Goal: Transaction & Acquisition: Purchase product/service

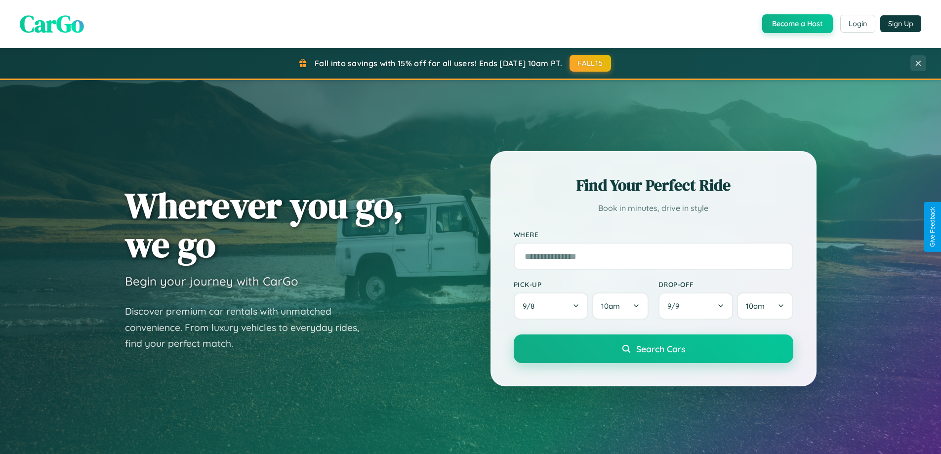
scroll to position [680, 0]
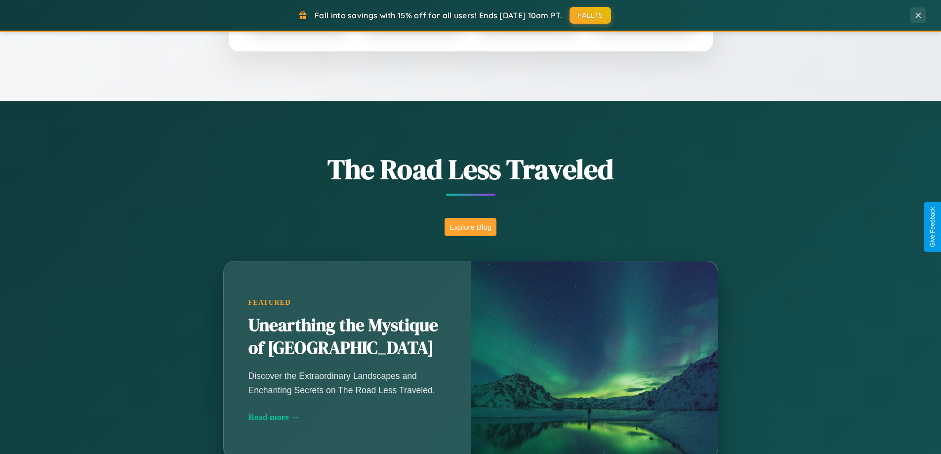
click at [470, 227] on button "Explore Blog" at bounding box center [471, 227] width 52 height 18
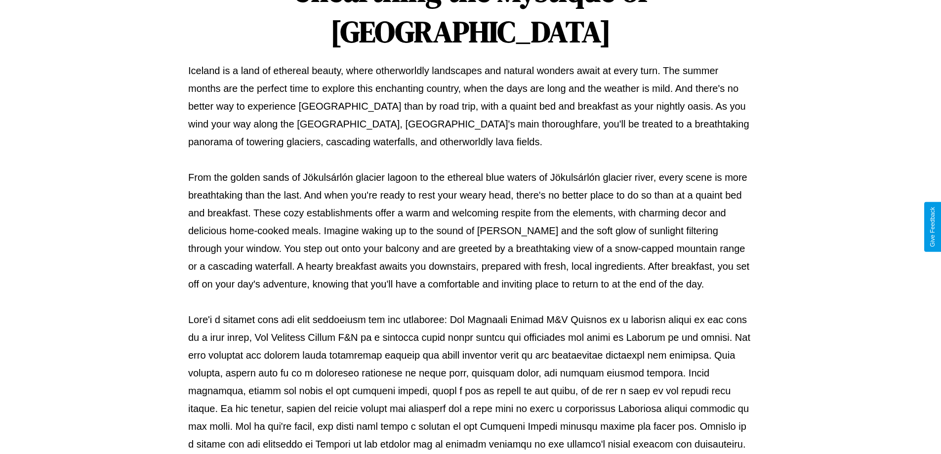
scroll to position [320, 0]
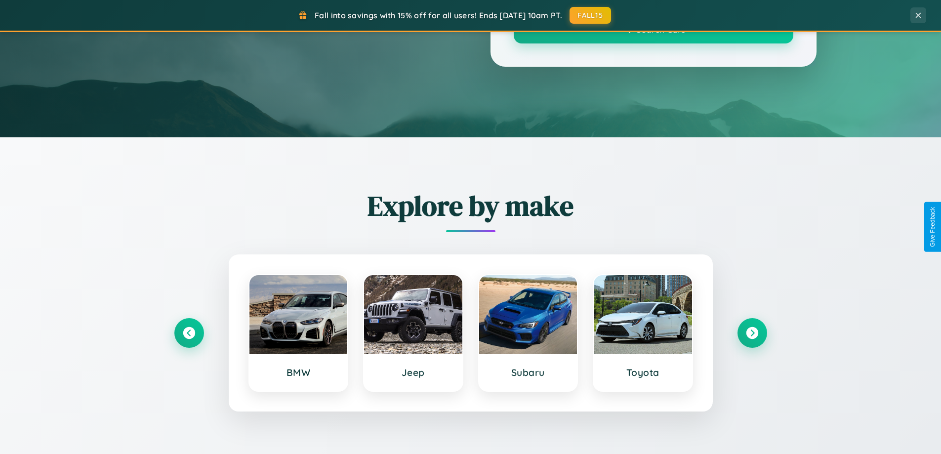
scroll to position [680, 0]
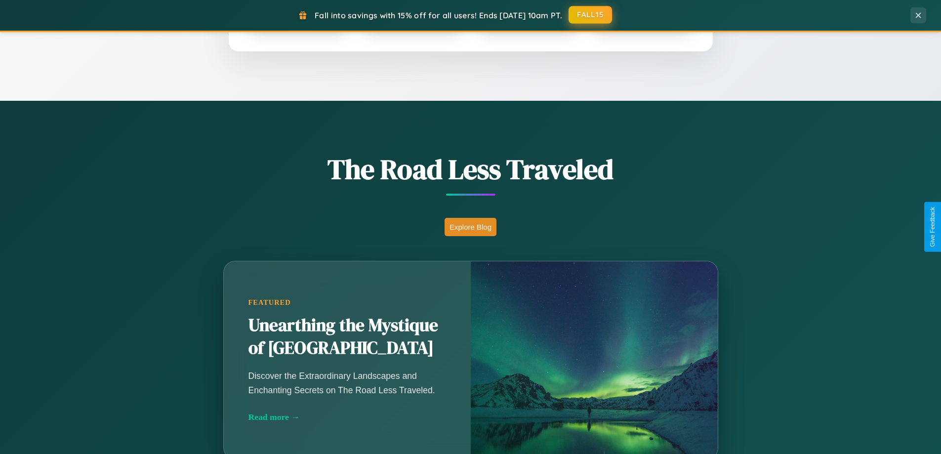
click at [591, 15] on button "FALL15" at bounding box center [590, 15] width 43 height 18
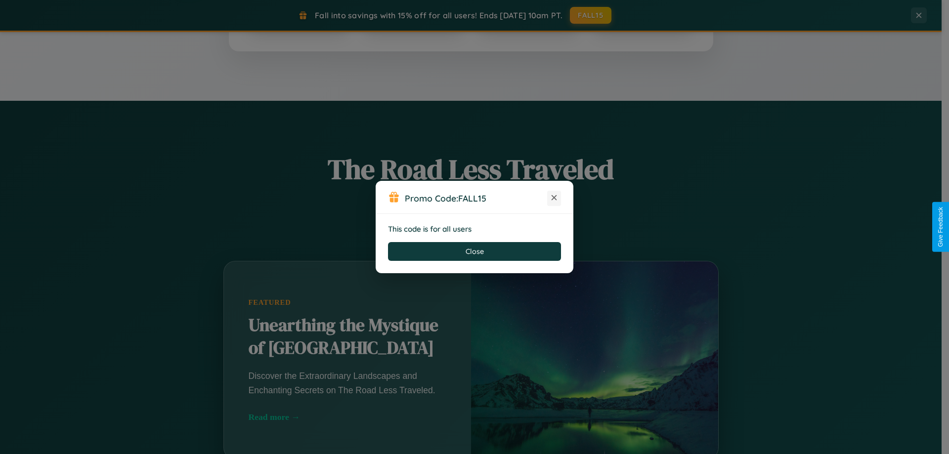
click at [554, 198] on icon at bounding box center [554, 198] width 10 height 10
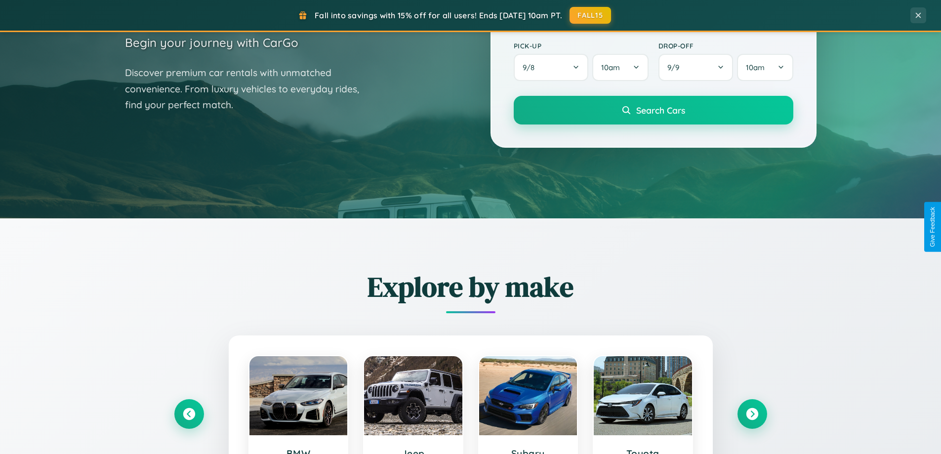
scroll to position [29, 0]
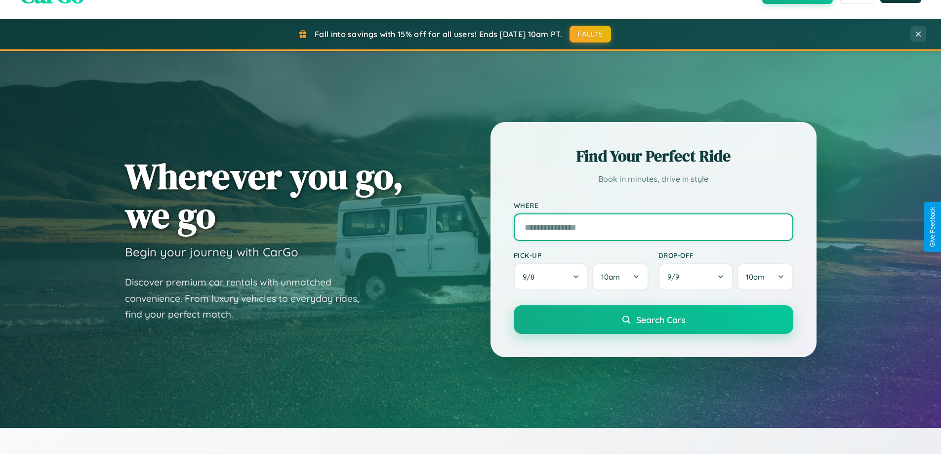
click at [653, 227] on input "text" at bounding box center [654, 227] width 280 height 28
type input "*****"
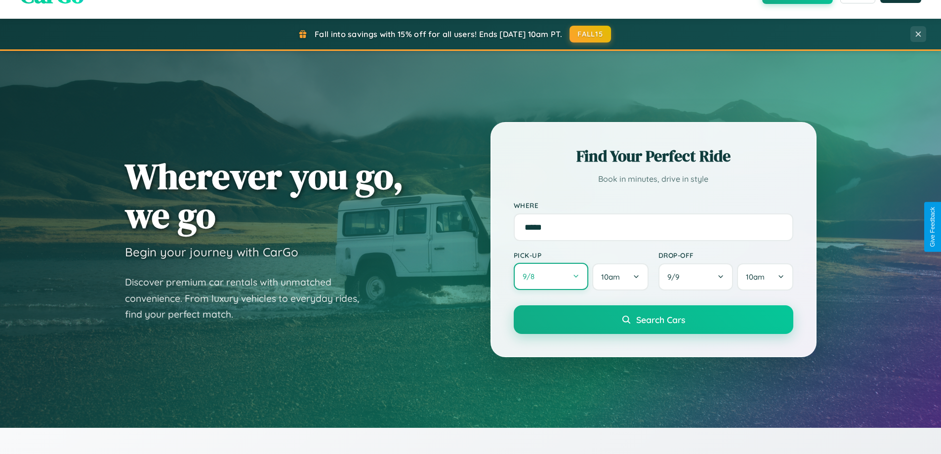
click at [551, 277] on button "9 / 8" at bounding box center [551, 276] width 75 height 27
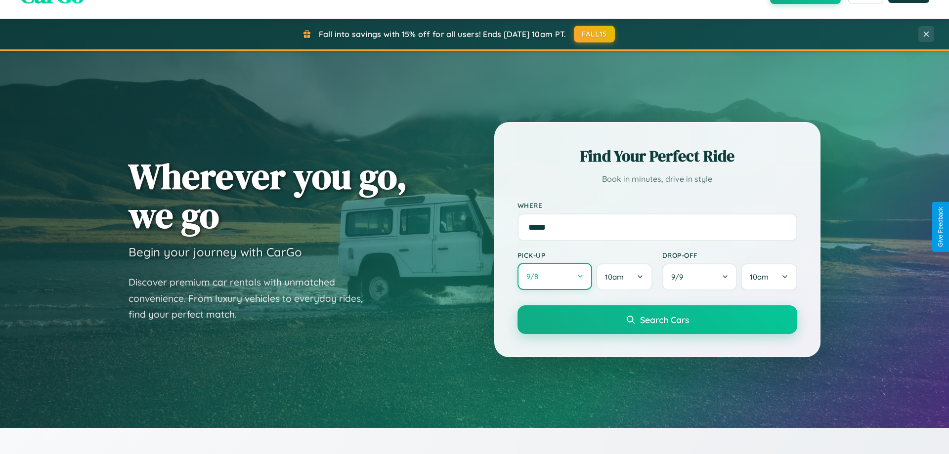
select select "*"
select select "****"
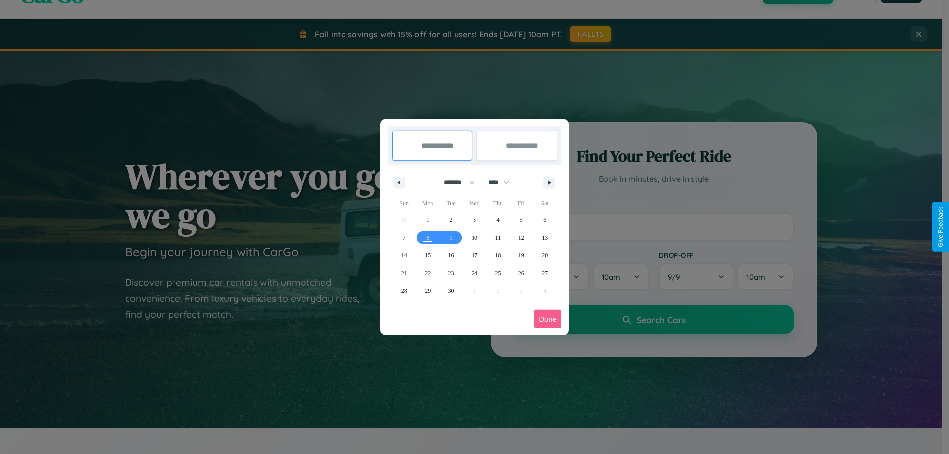
drag, startPoint x: 455, startPoint y: 182, endPoint x: 474, endPoint y: 198, distance: 25.3
click at [455, 182] on select "******* ******** ***** ***** *** **** **** ****** ********* ******* ******** **…" at bounding box center [457, 182] width 42 height 16
select select "*"
click at [498, 291] on span "30" at bounding box center [498, 291] width 6 height 18
type input "**********"
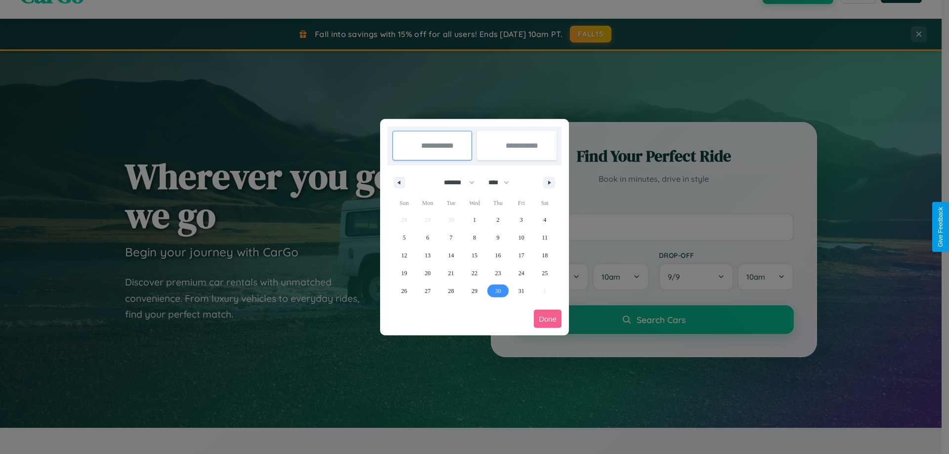
type input "**********"
click at [549, 182] on icon "button" at bounding box center [550, 183] width 5 height 4
select select "**"
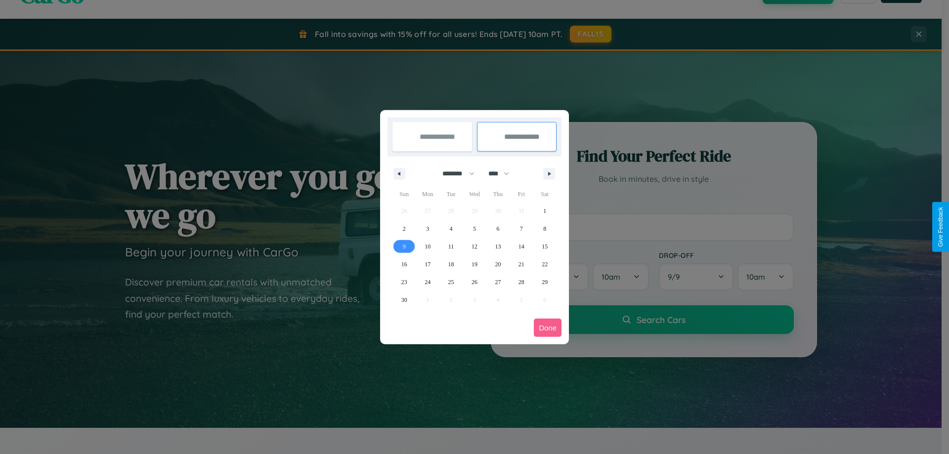
click at [404, 246] on span "9" at bounding box center [404, 247] width 3 height 18
type input "**********"
select select "*"
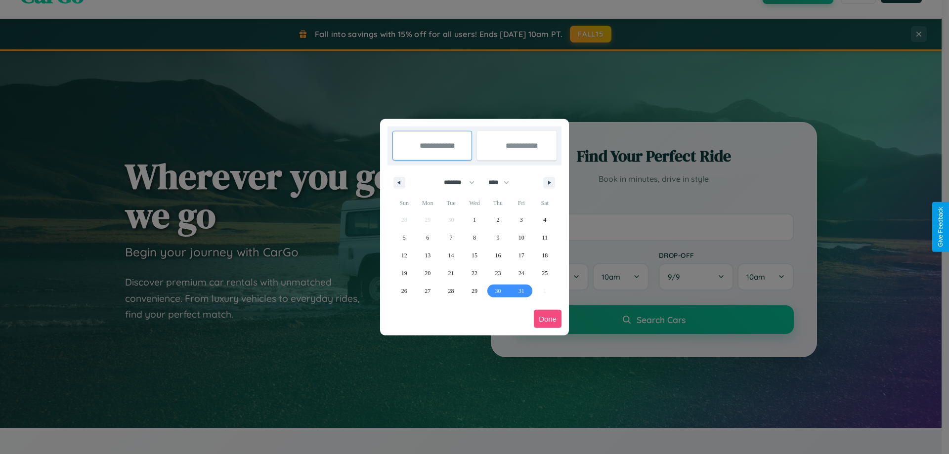
click at [547, 319] on button "Done" at bounding box center [548, 319] width 28 height 18
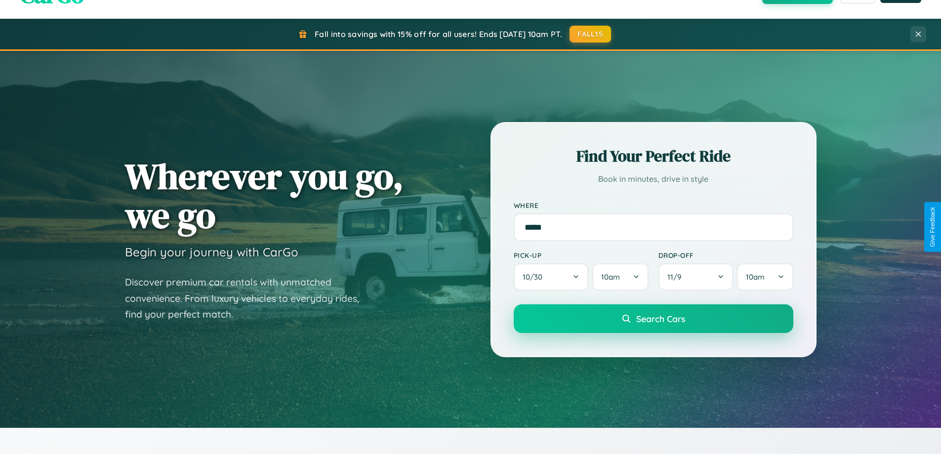
click at [653, 319] on span "Search Cars" at bounding box center [660, 318] width 49 height 11
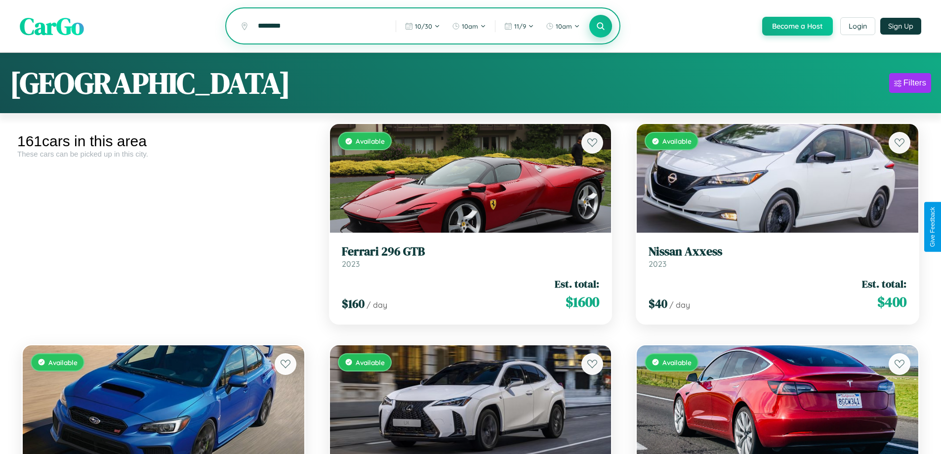
click at [600, 27] on icon at bounding box center [600, 25] width 9 height 9
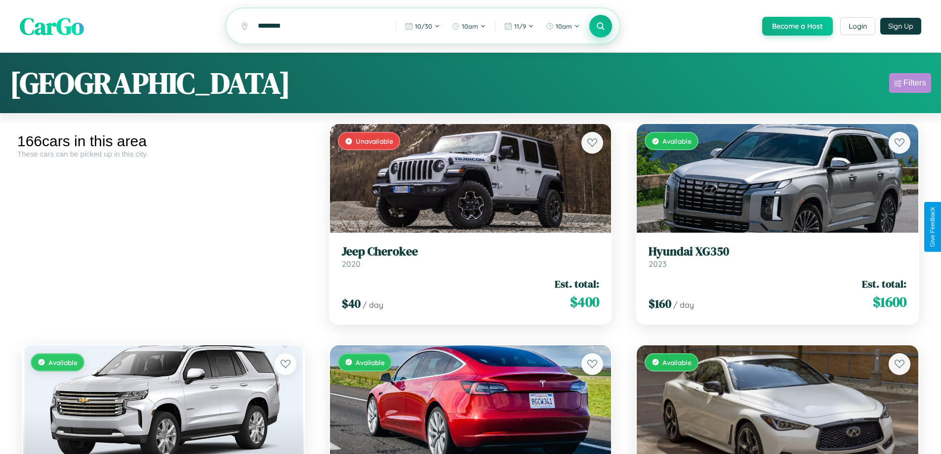
click at [910, 84] on div "Filters" at bounding box center [915, 83] width 23 height 10
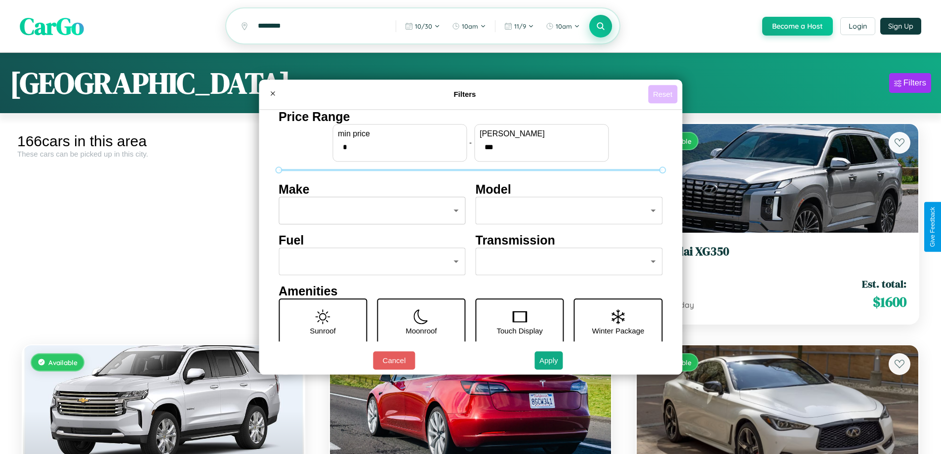
click at [664, 94] on button "Reset" at bounding box center [662, 94] width 29 height 18
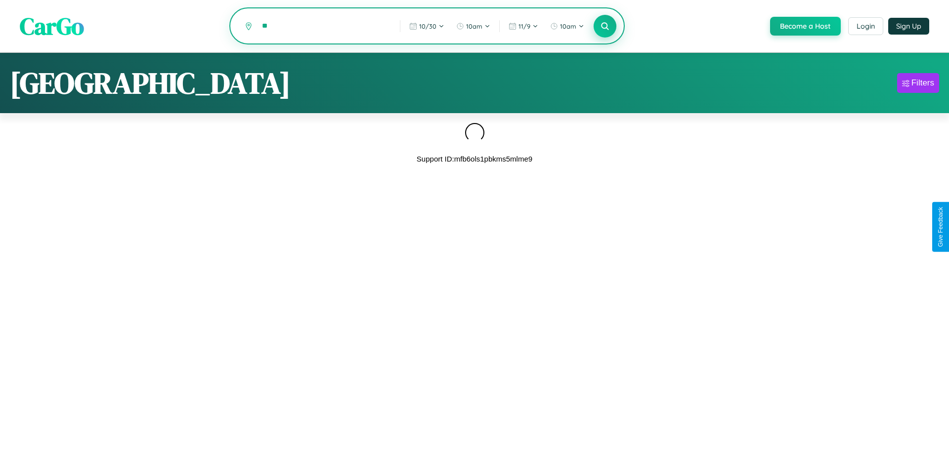
type input "*"
type input "******"
click at [604, 26] on icon at bounding box center [604, 25] width 9 height 9
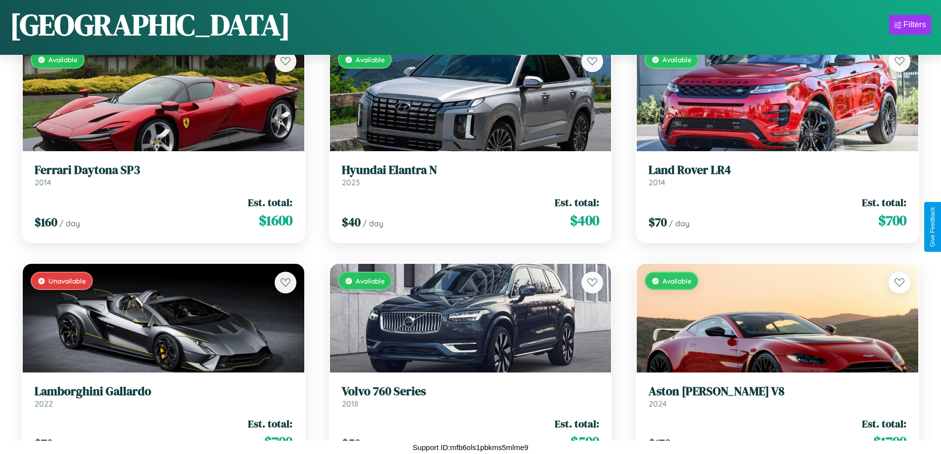
scroll to position [11645, 0]
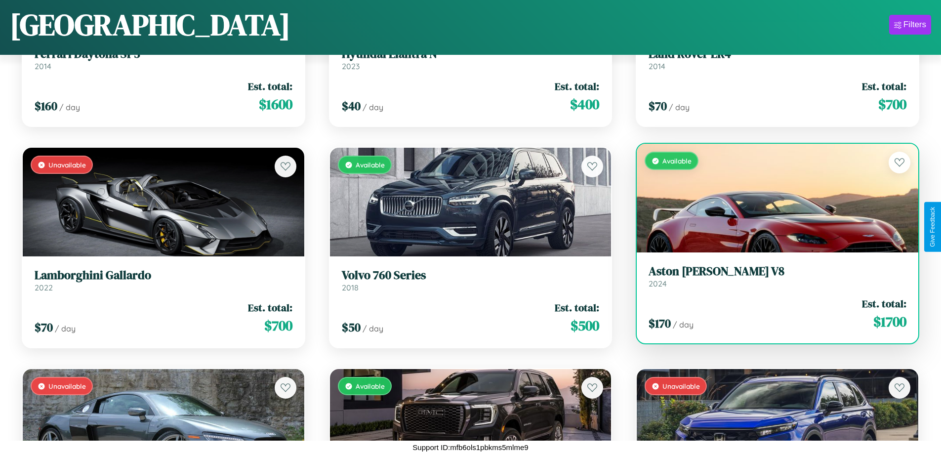
click at [771, 277] on h3 "Aston Martin V8" at bounding box center [778, 271] width 258 height 14
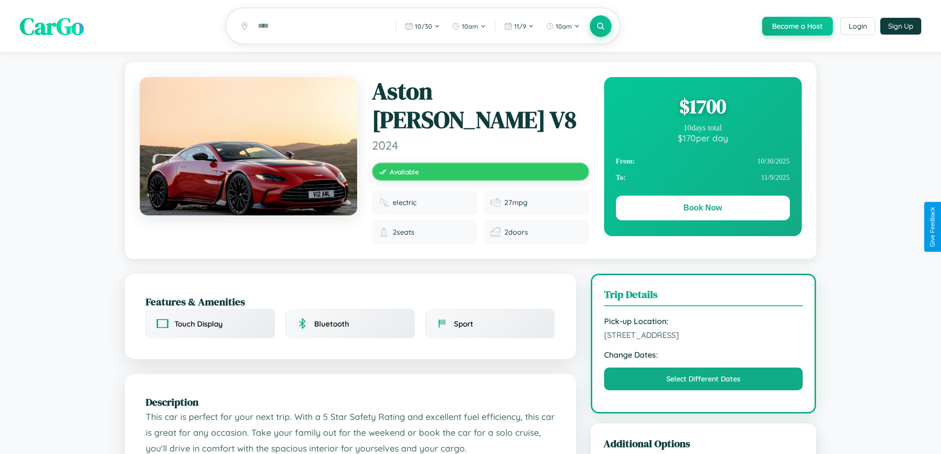
scroll to position [102, 0]
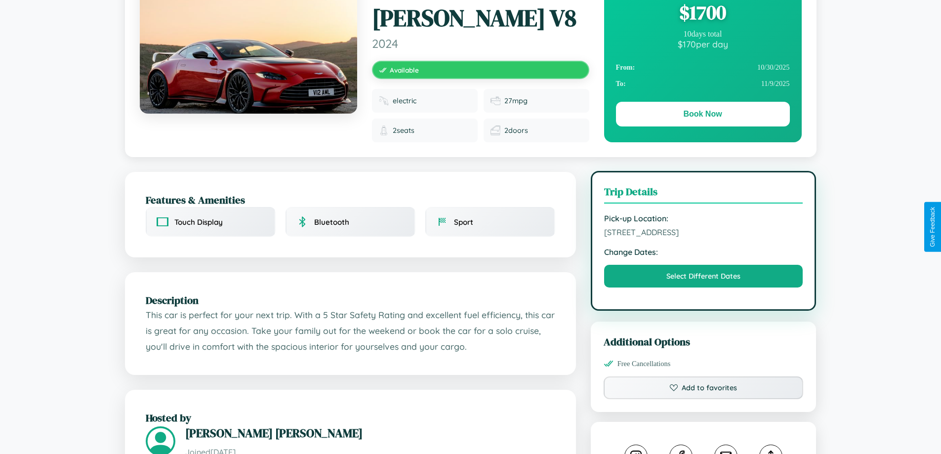
click at [704, 227] on span "[STREET_ADDRESS]" at bounding box center [703, 232] width 199 height 10
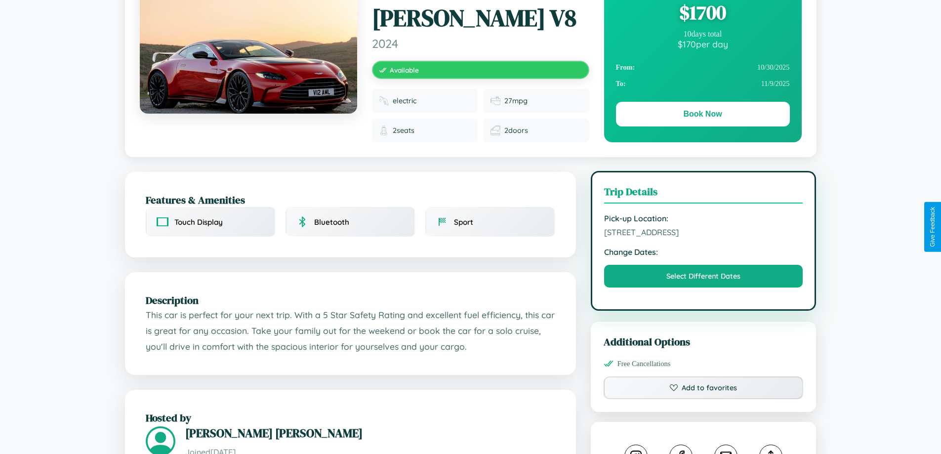
click at [704, 227] on span "[STREET_ADDRESS]" at bounding box center [703, 232] width 199 height 10
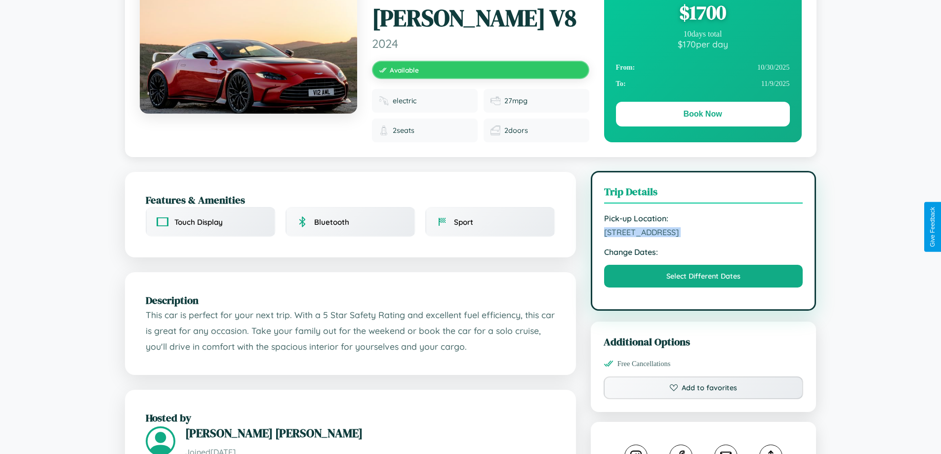
click at [704, 227] on span "[STREET_ADDRESS]" at bounding box center [703, 232] width 199 height 10
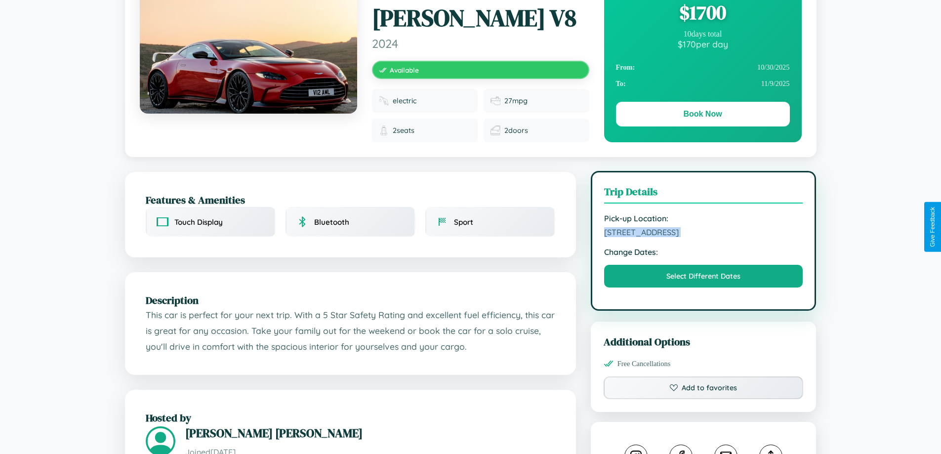
click at [704, 227] on span "[STREET_ADDRESS]" at bounding box center [703, 232] width 199 height 10
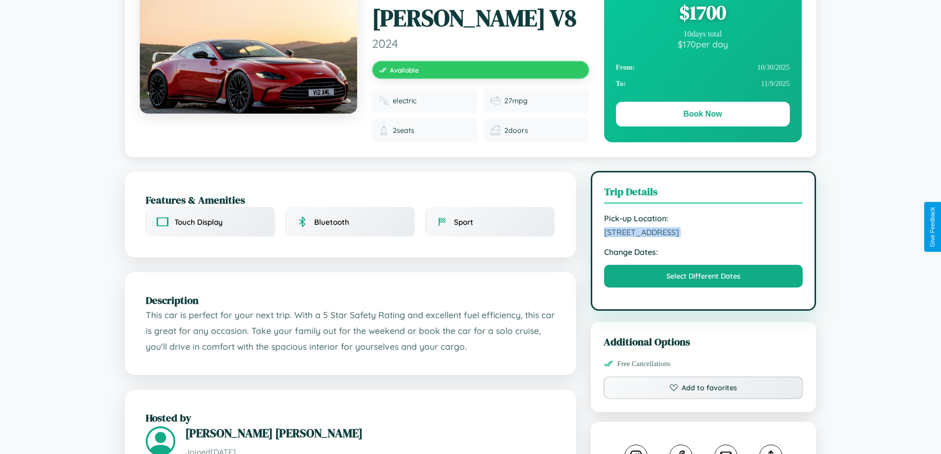
click at [704, 227] on span "[STREET_ADDRESS]" at bounding box center [703, 232] width 199 height 10
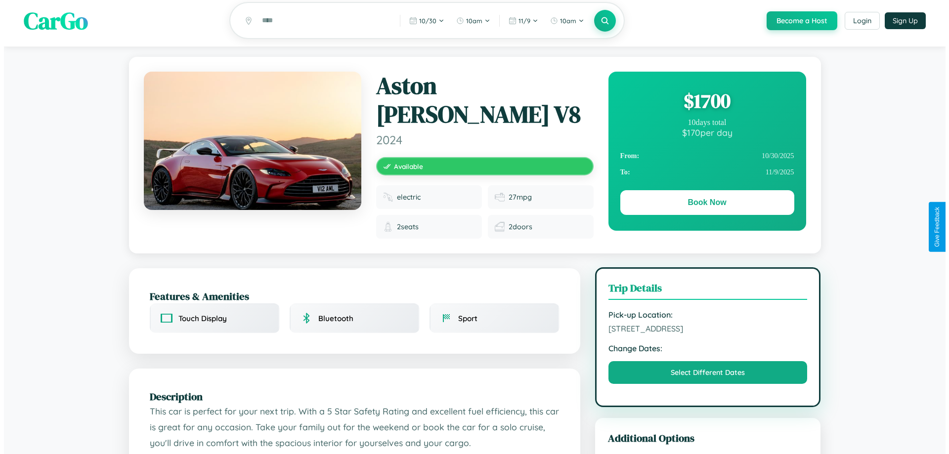
scroll to position [0, 0]
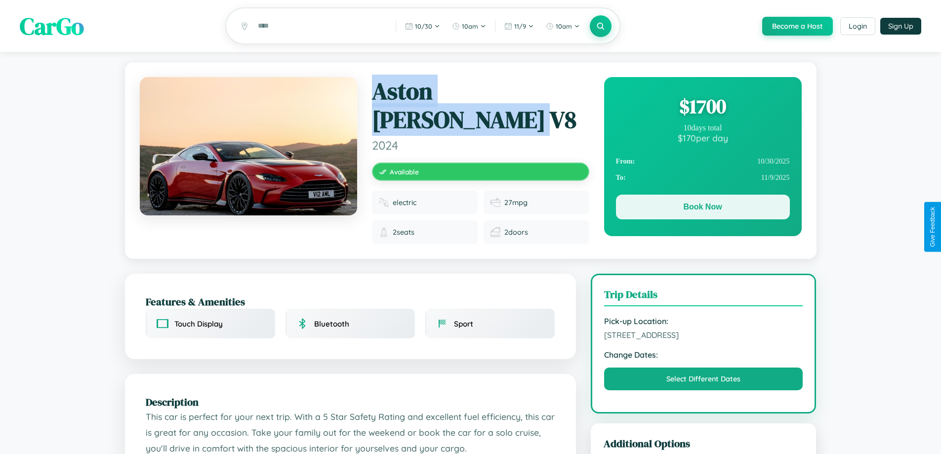
click at [703, 209] on button "Book Now" at bounding box center [703, 207] width 174 height 25
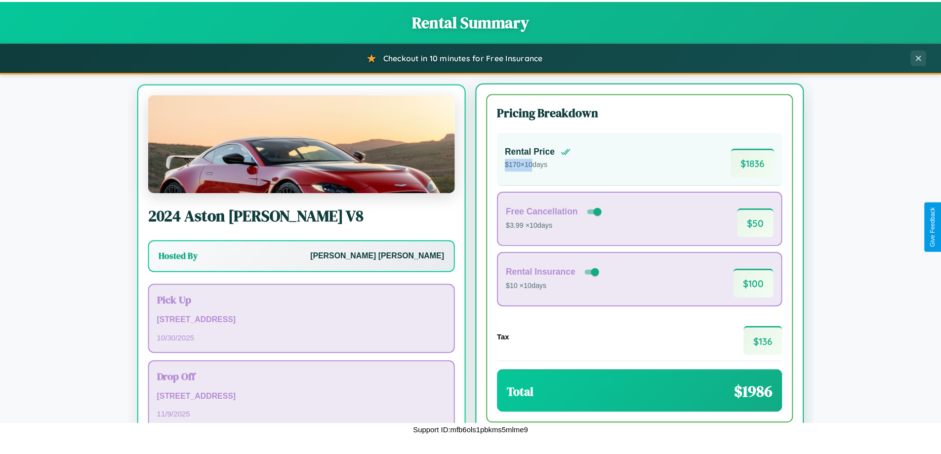
scroll to position [46, 0]
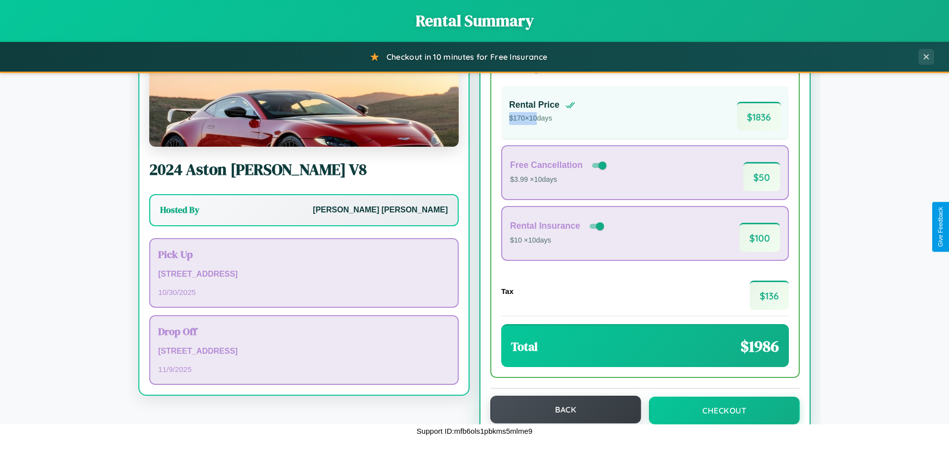
click at [561, 410] on button "Back" at bounding box center [565, 410] width 151 height 28
